Goal: Information Seeking & Learning: Check status

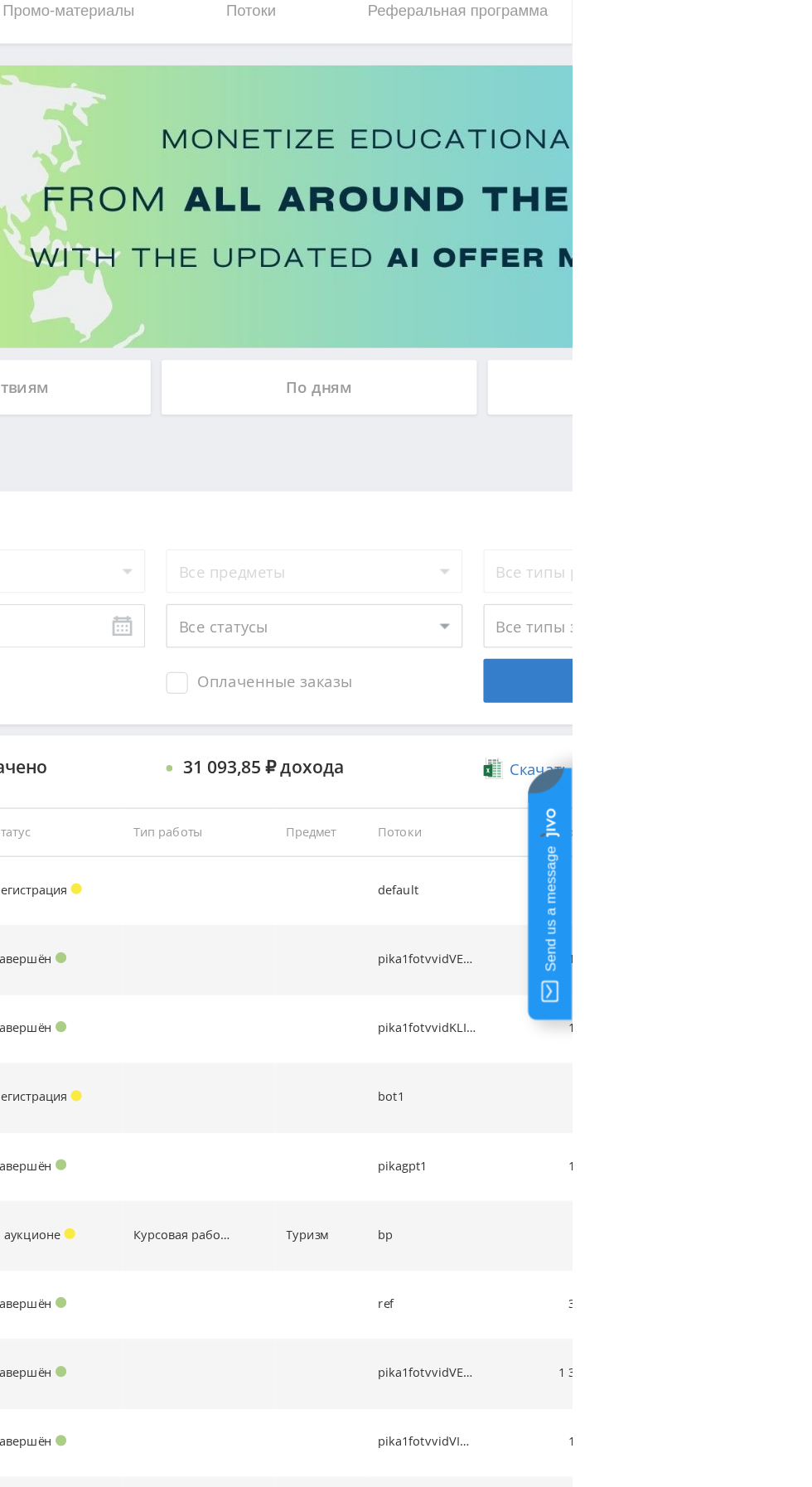
click at [581, 362] on div "По дням" at bounding box center [620, 359] width 239 height 42
click at [0, 0] on input "По дням" at bounding box center [0, 0] width 0 height 0
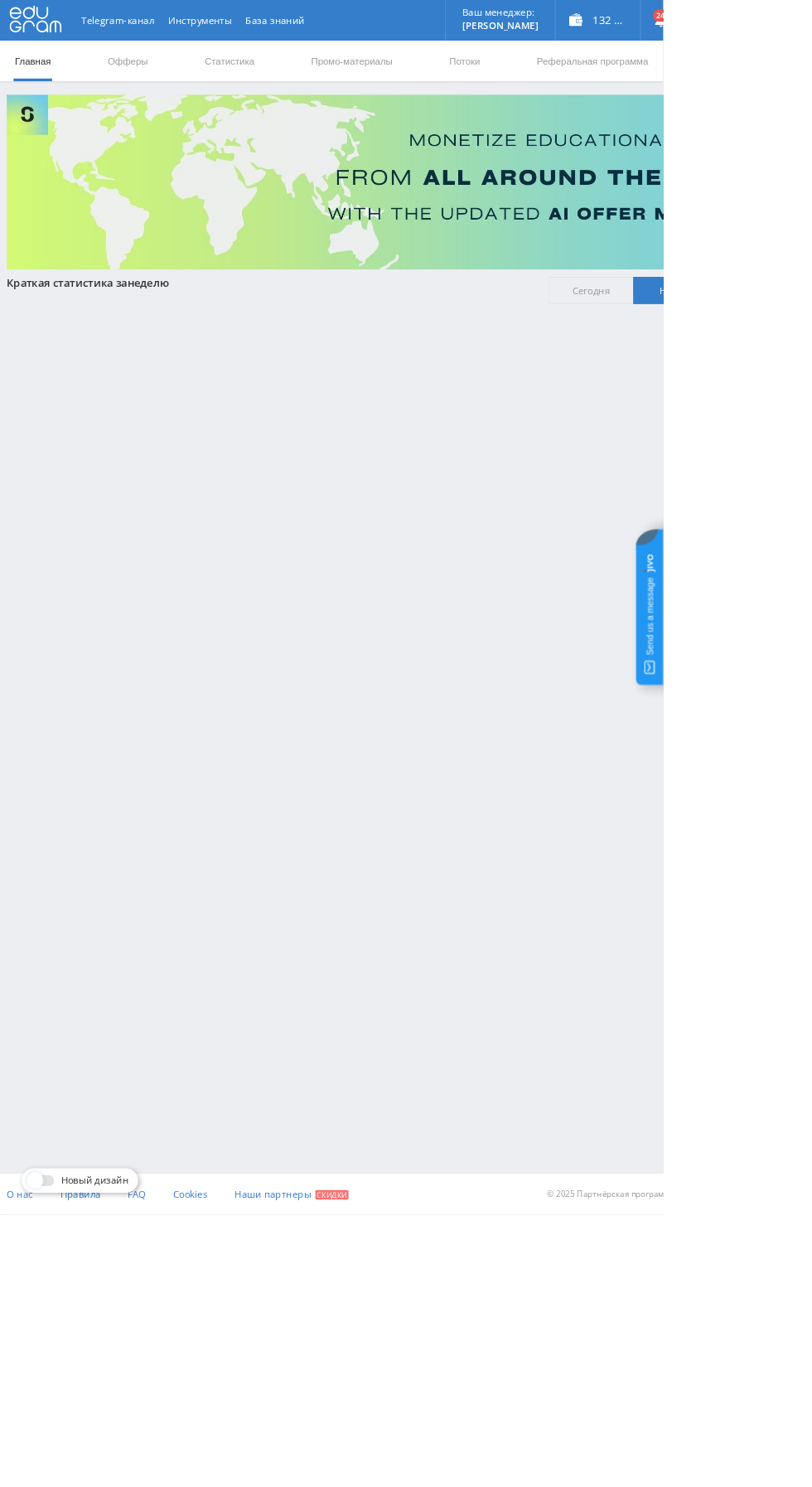
click at [255, 73] on link "Статистика" at bounding box center [281, 74] width 65 height 49
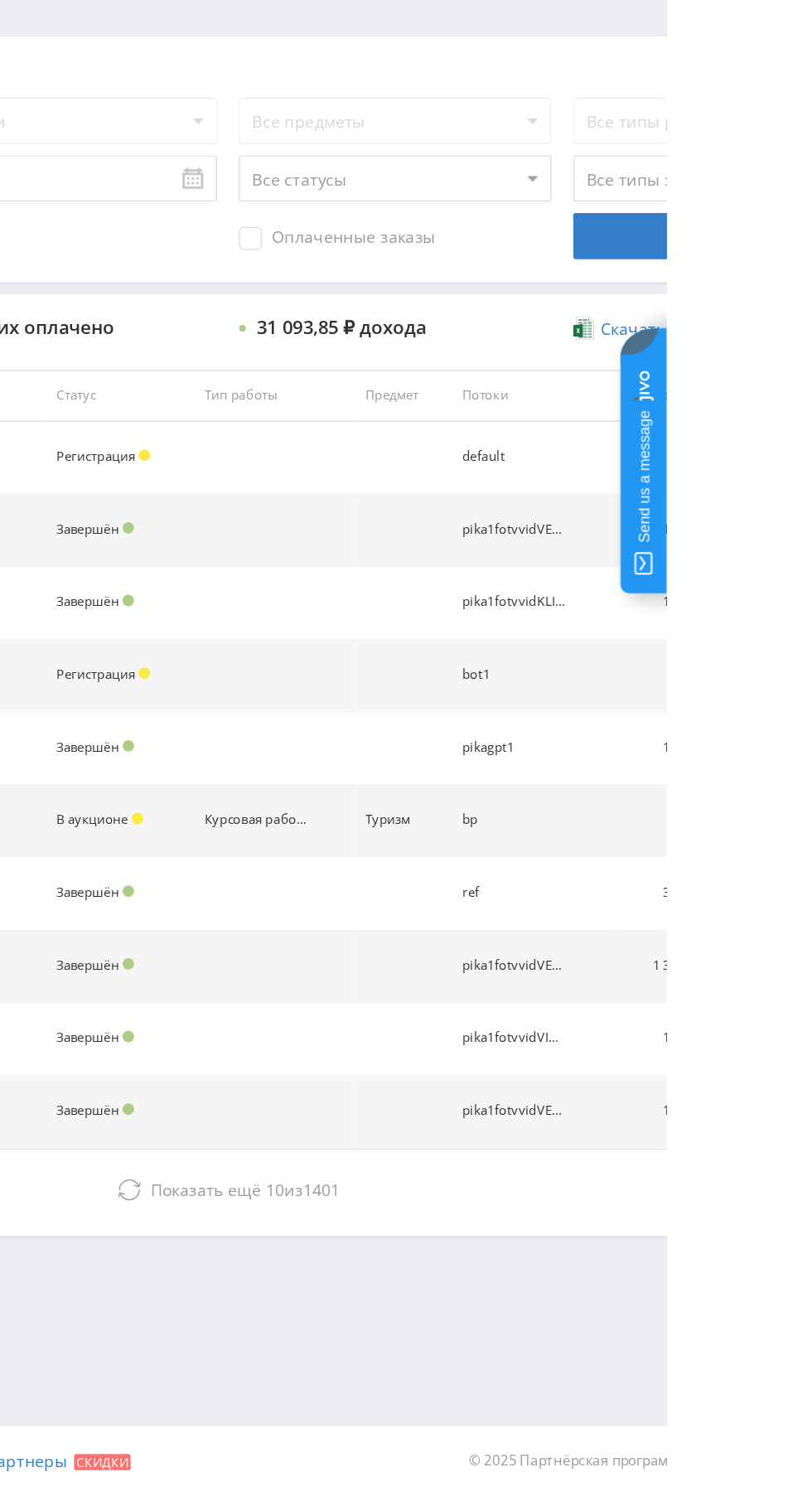
click at [530, 1266] on span "10" at bounding box center [531, 1267] width 14 height 16
